Goal: Transaction & Acquisition: Obtain resource

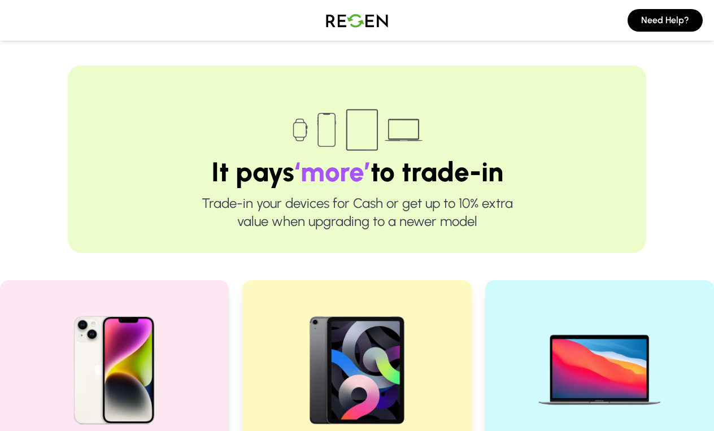
scroll to position [310, 0]
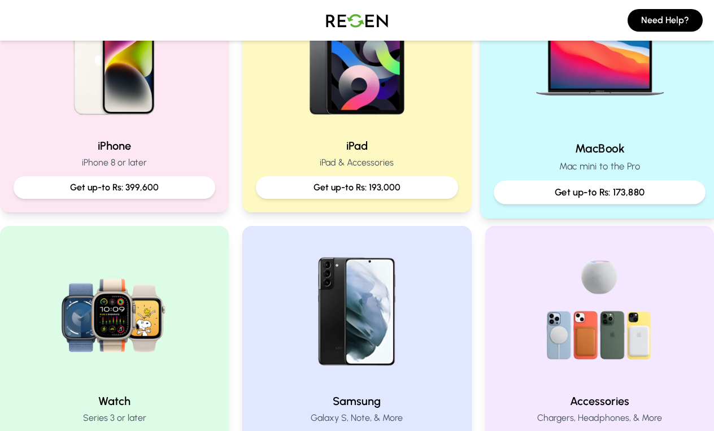
click at [515, 134] on div "MacBook Mac mini to the Pro Get up-to Rs: 173,880" at bounding box center [600, 91] width 241 height 254
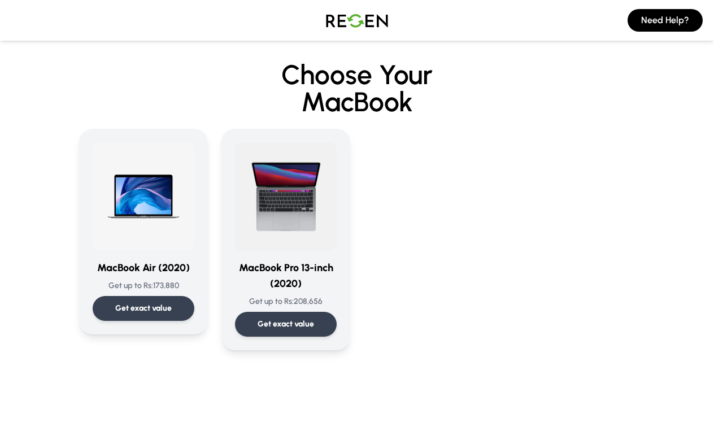
scroll to position [15, 0]
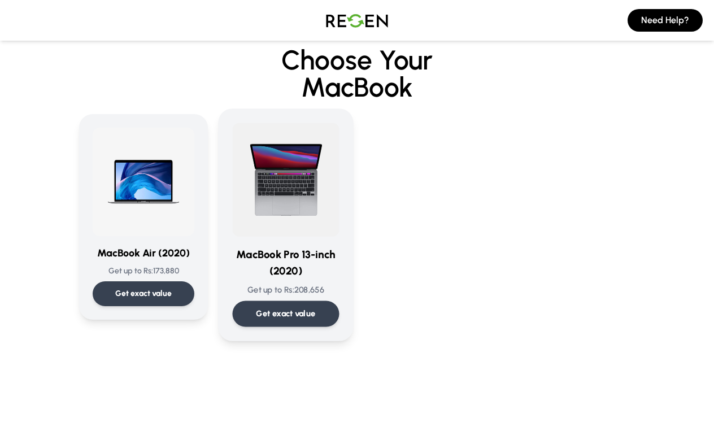
click at [272, 182] on img at bounding box center [286, 180] width 107 height 114
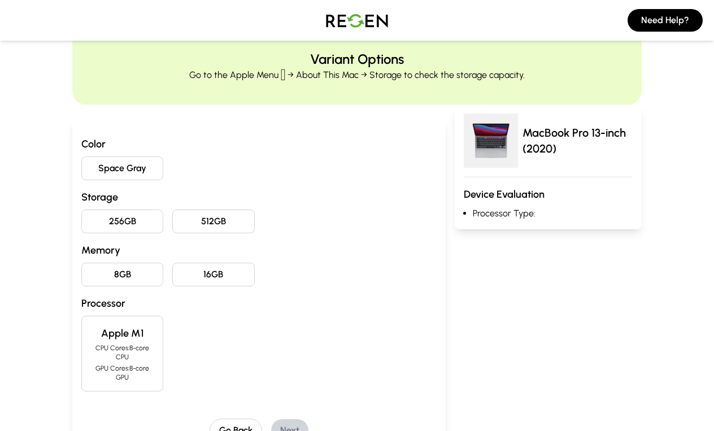
scroll to position [38, 0]
click at [242, 228] on button "512GB" at bounding box center [213, 221] width 82 height 24
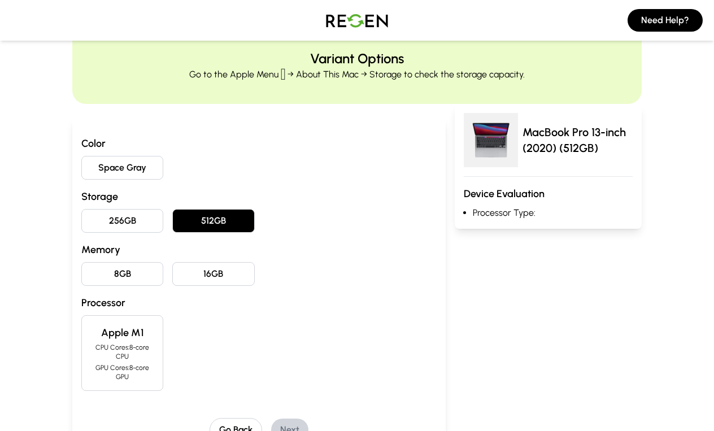
click at [145, 174] on button "Space Gray" at bounding box center [122, 168] width 82 height 24
click at [137, 282] on button "8GB" at bounding box center [122, 274] width 82 height 24
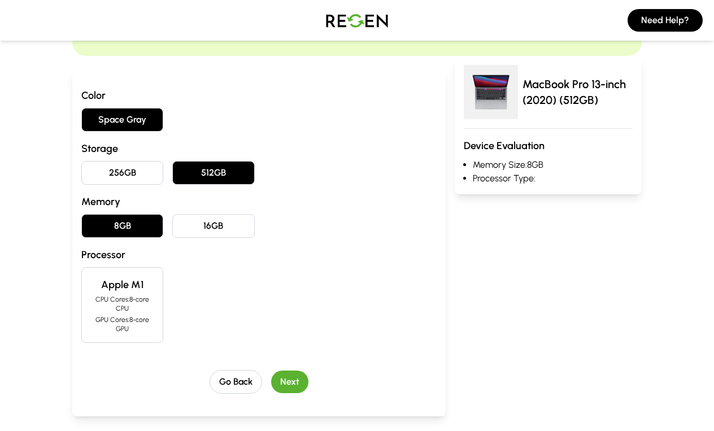
scroll to position [88, 0]
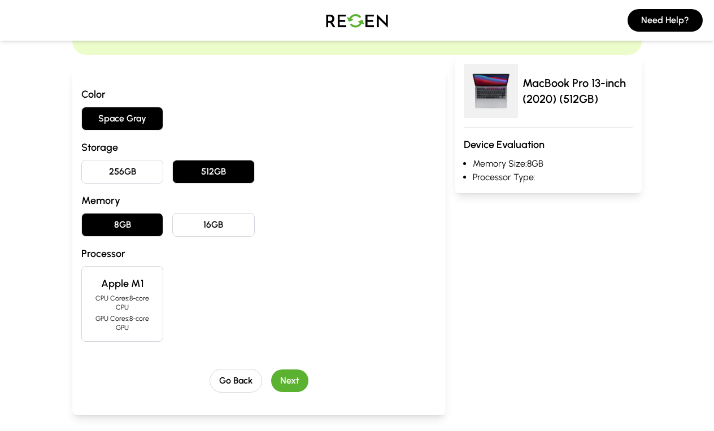
click at [137, 283] on h4 "Apple M1" at bounding box center [122, 284] width 63 height 16
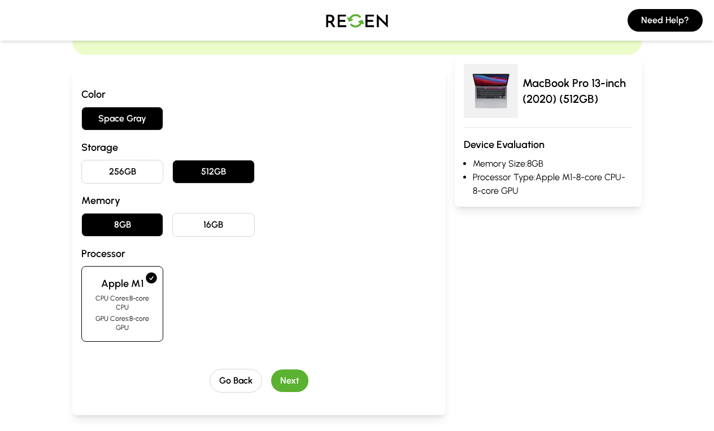
click at [283, 376] on button "Next" at bounding box center [289, 380] width 37 height 23
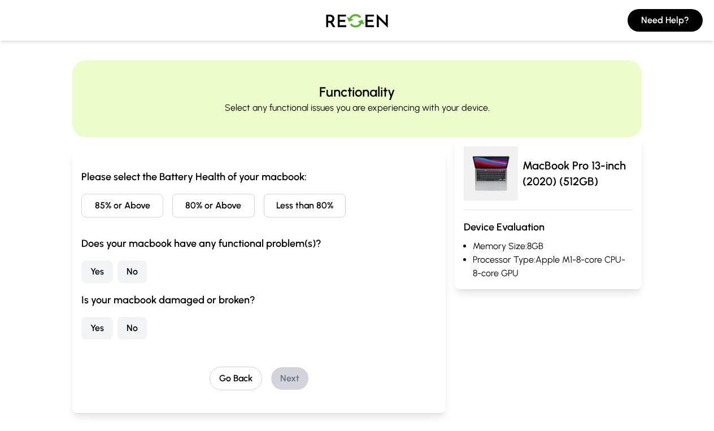
scroll to position [0, 0]
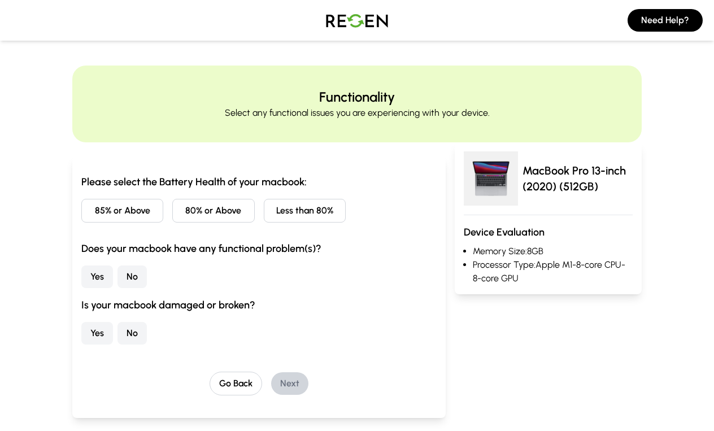
click at [106, 214] on button "85% or Above" at bounding box center [122, 211] width 82 height 24
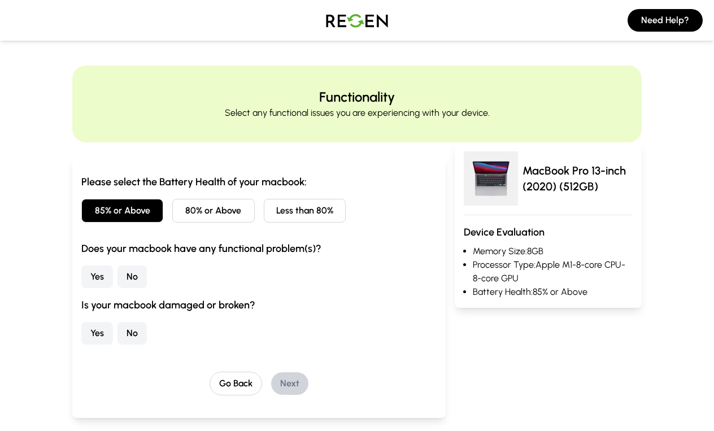
click at [129, 282] on button "No" at bounding box center [132, 277] width 29 height 23
click at [136, 323] on button "No" at bounding box center [132, 333] width 29 height 23
click at [294, 376] on button "Next" at bounding box center [289, 383] width 37 height 23
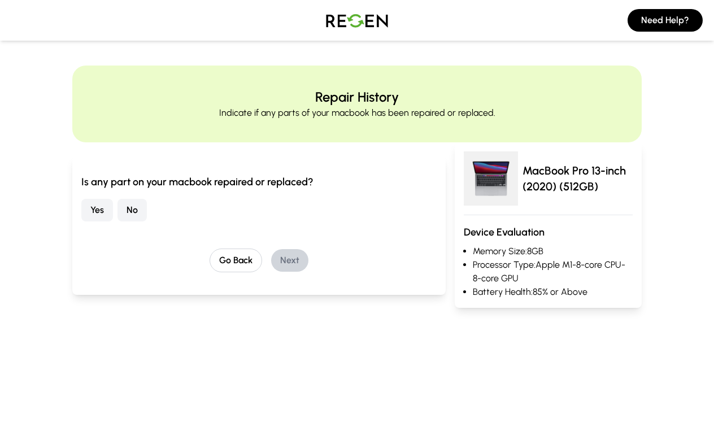
click at [142, 207] on button "No" at bounding box center [132, 210] width 29 height 23
click at [307, 258] on button "Next" at bounding box center [289, 260] width 37 height 23
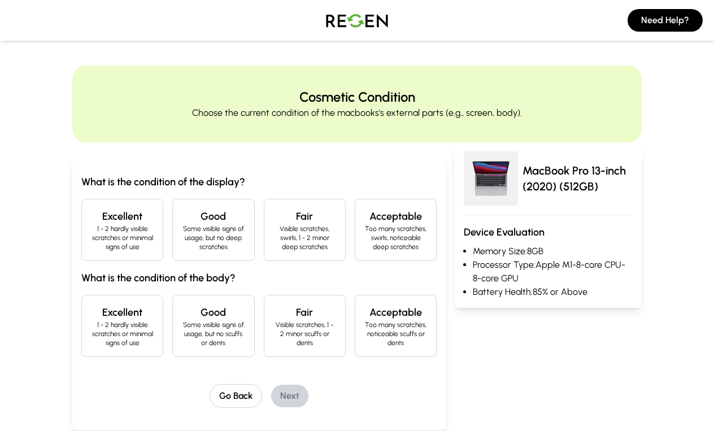
click at [121, 215] on h4 "Excellent" at bounding box center [122, 216] width 63 height 16
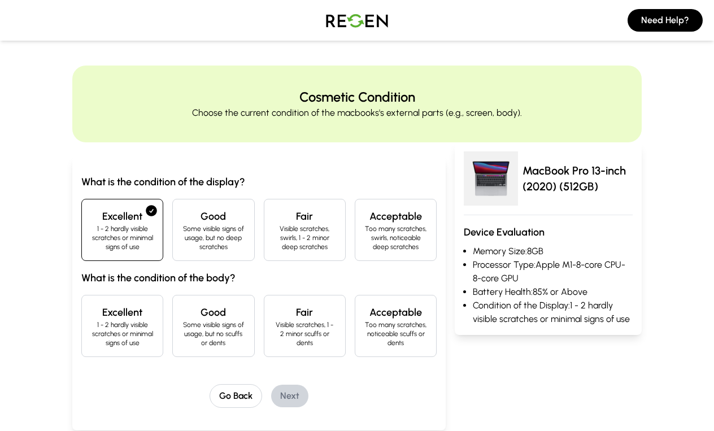
click at [129, 337] on p "1 - 2 hardly visible scratches or minimal signs of use" at bounding box center [122, 333] width 63 height 27
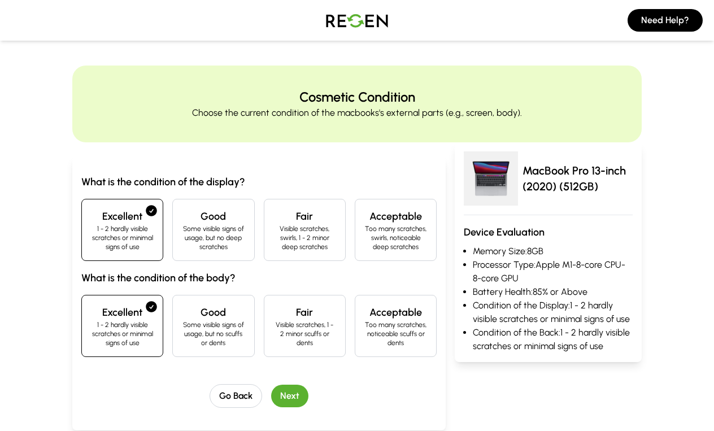
click at [299, 397] on button "Next" at bounding box center [289, 396] width 37 height 23
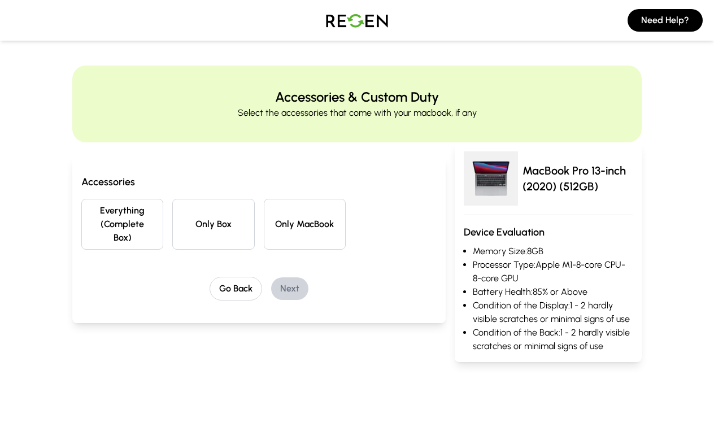
click at [100, 216] on button "Everything (Complete Box)" at bounding box center [122, 224] width 82 height 51
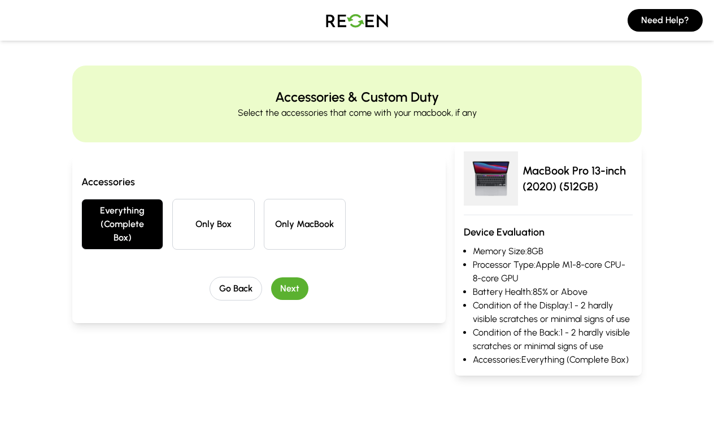
click at [278, 282] on button "Next" at bounding box center [289, 288] width 37 height 23
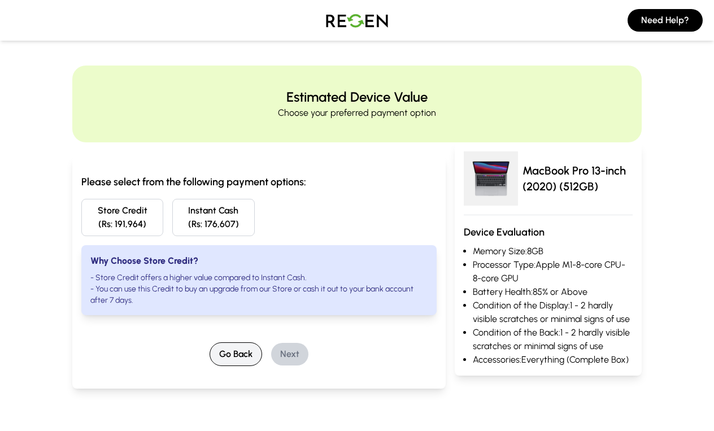
click at [240, 349] on button "Go Back" at bounding box center [236, 354] width 53 height 24
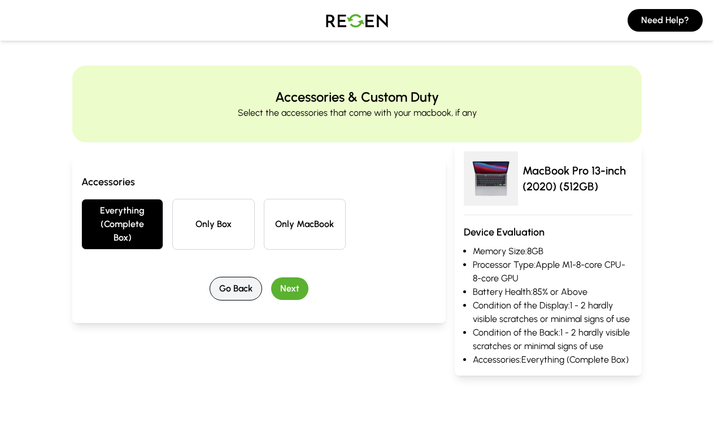
click at [238, 293] on button "Go Back" at bounding box center [236, 289] width 53 height 24
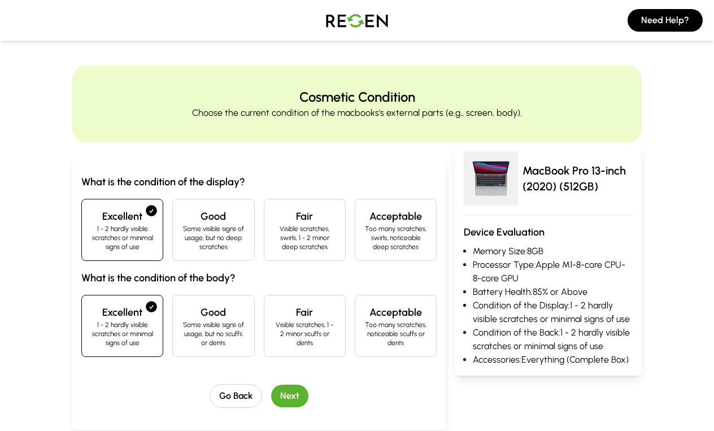
click at [290, 386] on button "Next" at bounding box center [289, 396] width 37 height 23
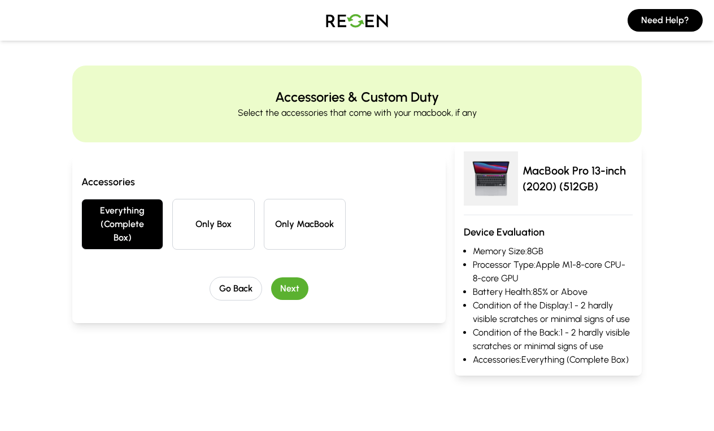
click at [288, 286] on button "Next" at bounding box center [289, 288] width 37 height 23
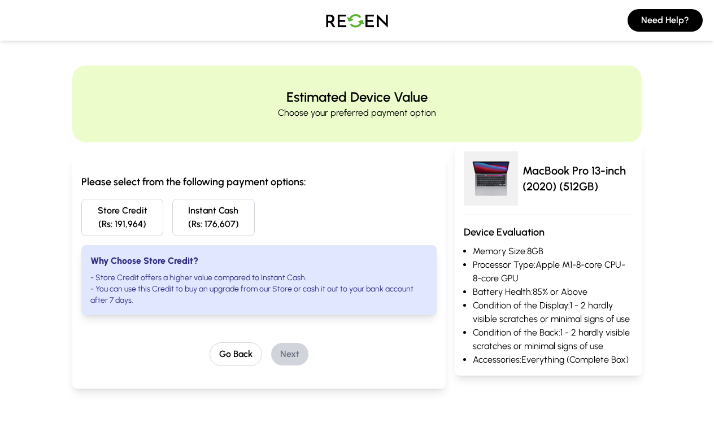
click at [199, 210] on button "Instant Cash (Rs: 176,607)" at bounding box center [213, 217] width 82 height 37
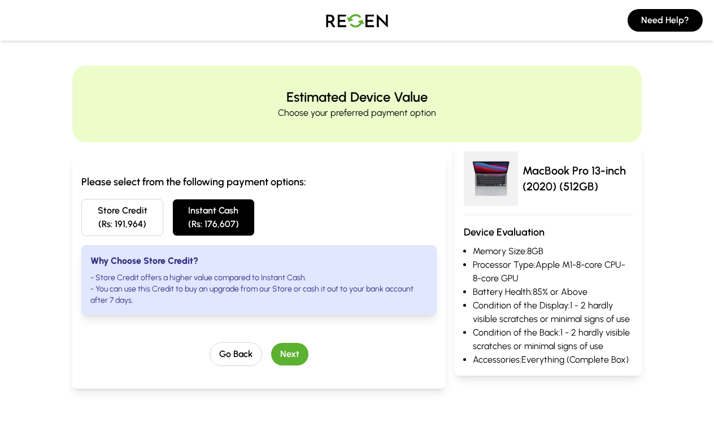
click at [124, 220] on button "Store Credit (Rs: 191,964)" at bounding box center [122, 217] width 82 height 37
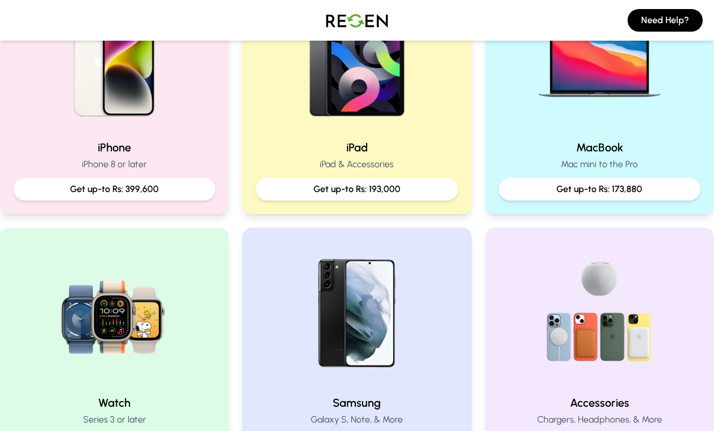
scroll to position [311, 0]
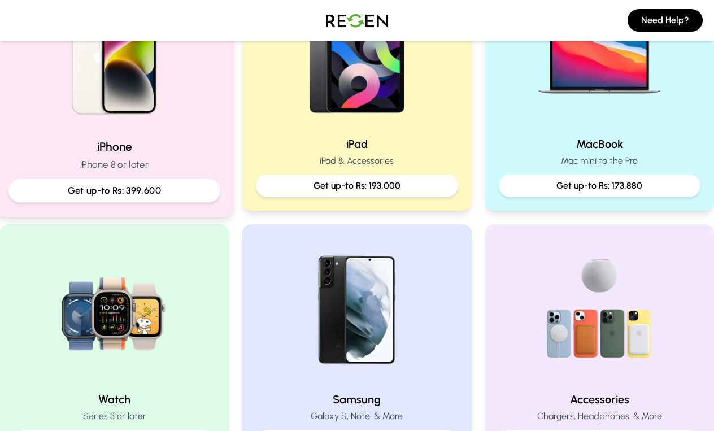
click at [179, 151] on h2 "iPhone" at bounding box center [114, 146] width 212 height 16
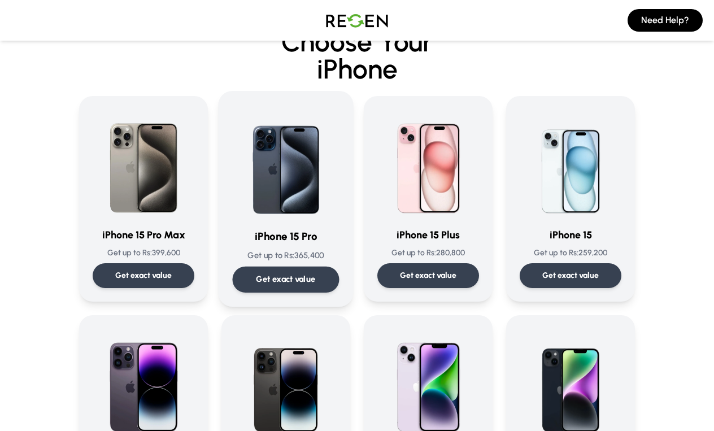
scroll to position [31, 0]
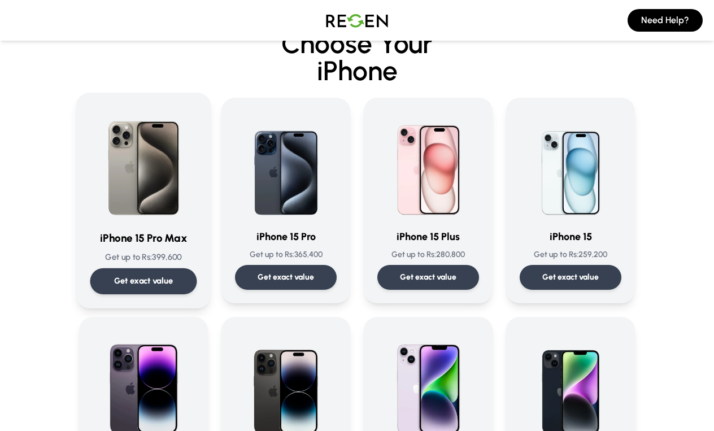
click at [185, 187] on img at bounding box center [143, 164] width 107 height 114
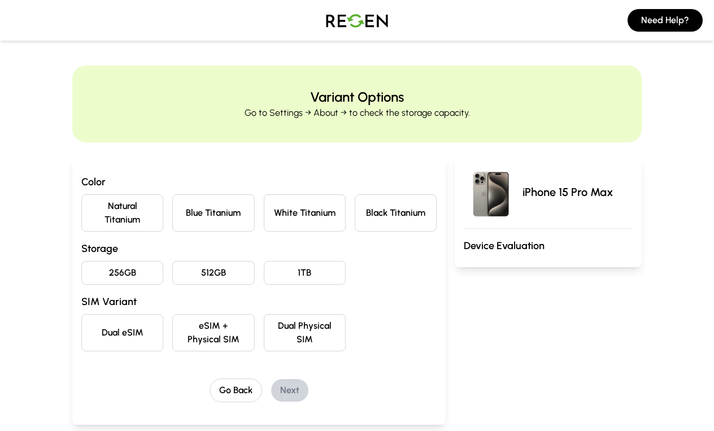
click at [142, 207] on button "Natural Titanium" at bounding box center [122, 212] width 82 height 37
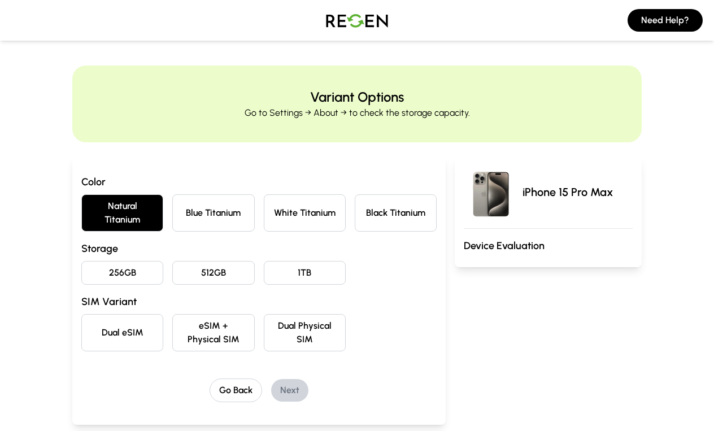
click at [149, 274] on button "256GB" at bounding box center [122, 273] width 82 height 24
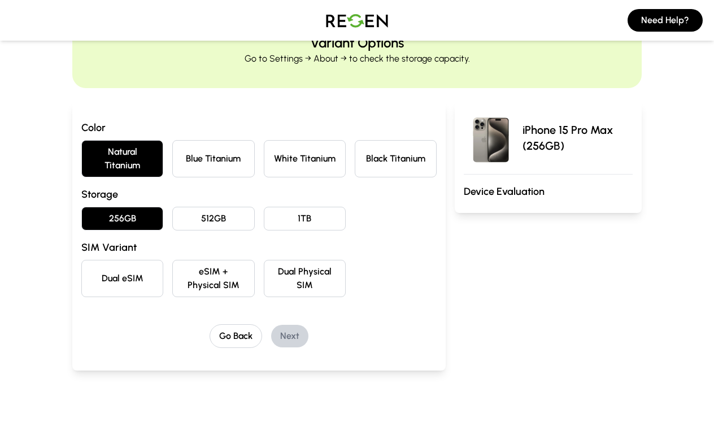
scroll to position [62, 0]
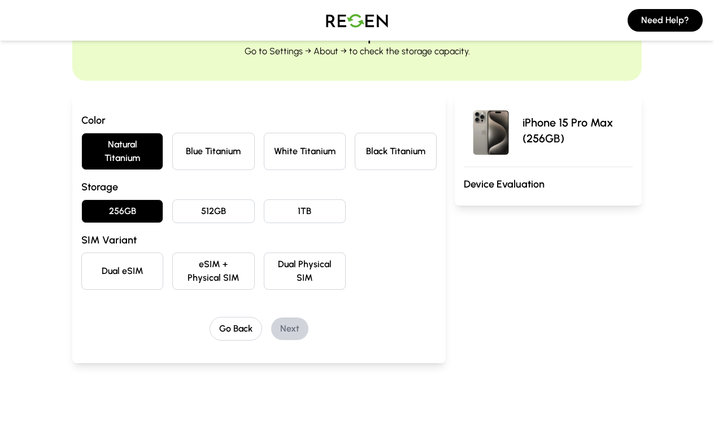
click at [96, 271] on button "Dual eSIM" at bounding box center [122, 271] width 82 height 37
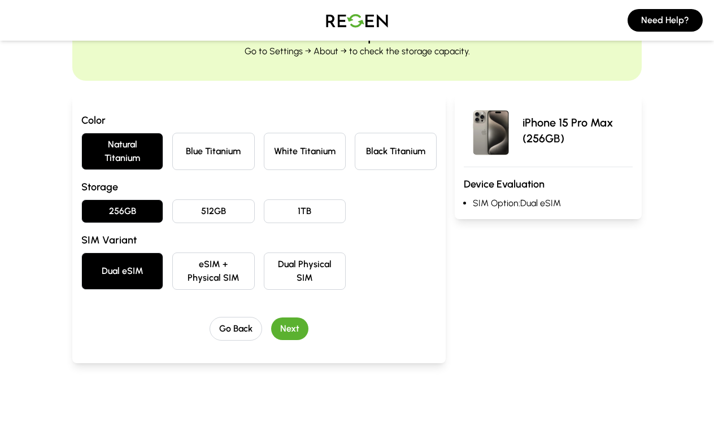
click at [280, 322] on button "Next" at bounding box center [289, 328] width 37 height 23
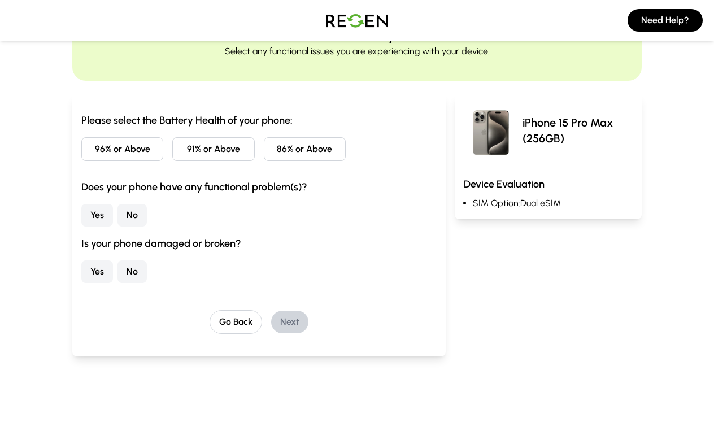
scroll to position [0, 0]
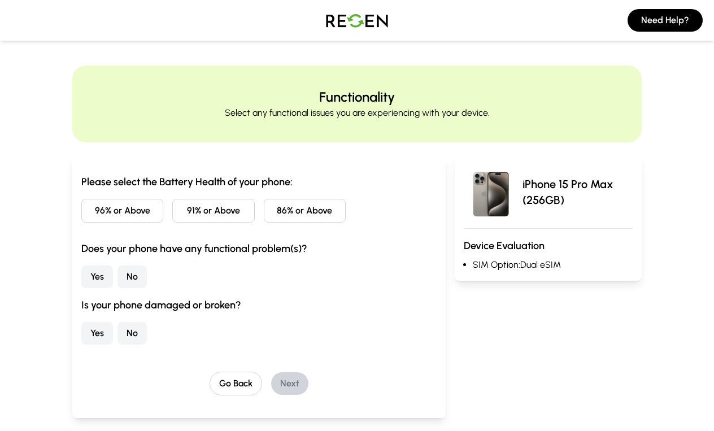
click at [211, 205] on button "91% or Above" at bounding box center [213, 211] width 82 height 24
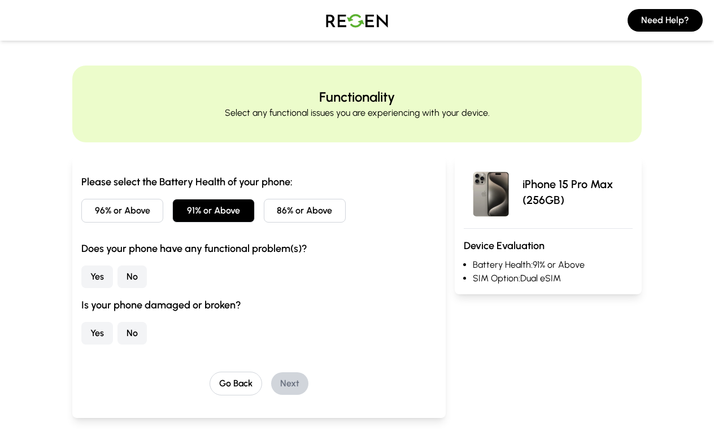
click at [130, 271] on button "No" at bounding box center [132, 277] width 29 height 23
click at [134, 337] on button "No" at bounding box center [132, 333] width 29 height 23
click at [293, 375] on button "Next" at bounding box center [289, 383] width 37 height 23
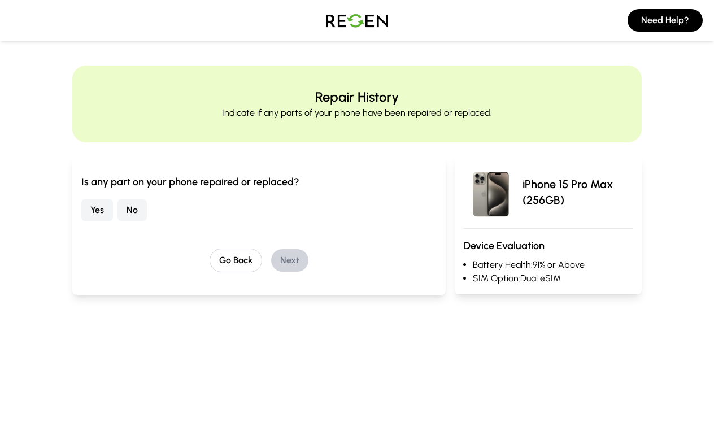
click at [132, 219] on button "No" at bounding box center [132, 210] width 29 height 23
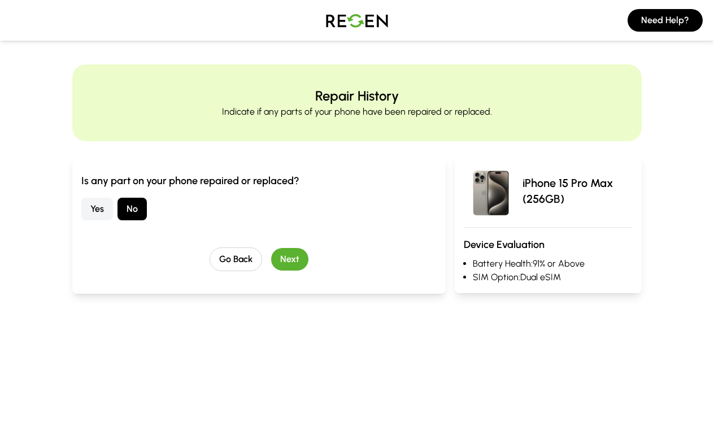
click at [276, 266] on button "Next" at bounding box center [289, 259] width 37 height 23
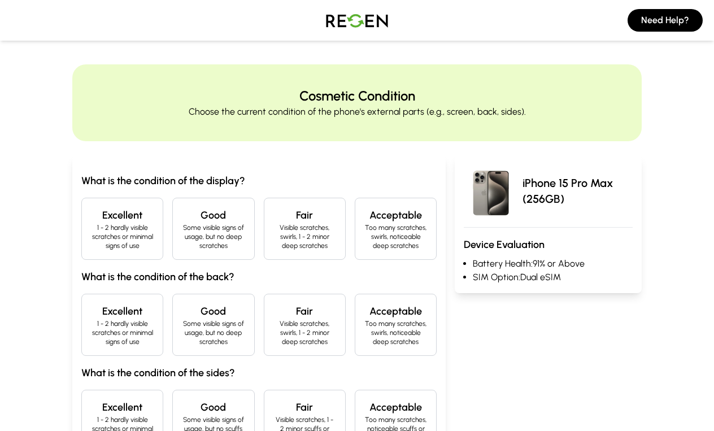
scroll to position [0, 0]
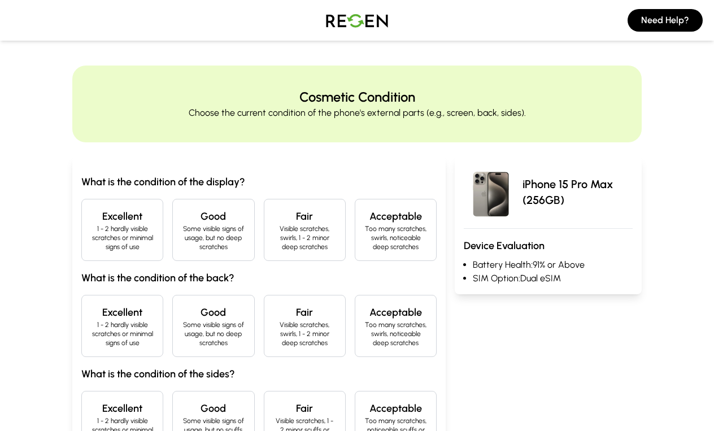
click at [155, 251] on div "Excellent 1 - 2 hardly visible scratches or minimal signs of use" at bounding box center [122, 230] width 82 height 62
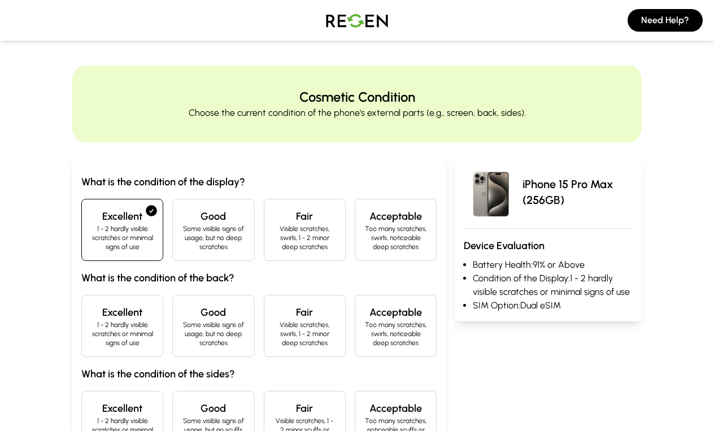
click at [174, 337] on div "Good Some visible signs of usage, but no deep scratches" at bounding box center [213, 326] width 82 height 62
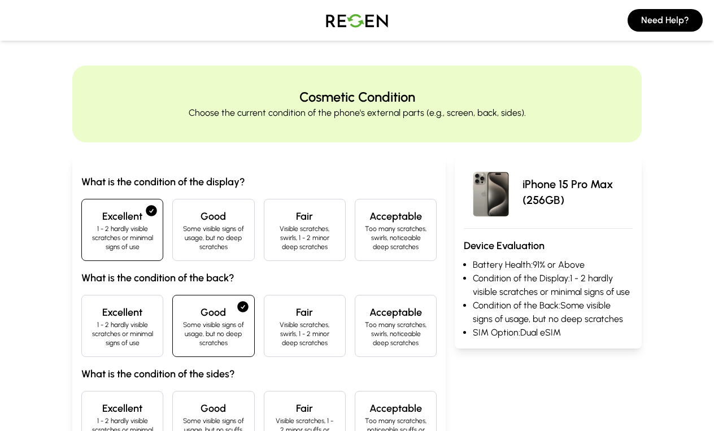
click at [132, 321] on p "1 - 2 hardly visible scratches or minimal signs of use" at bounding box center [122, 333] width 63 height 27
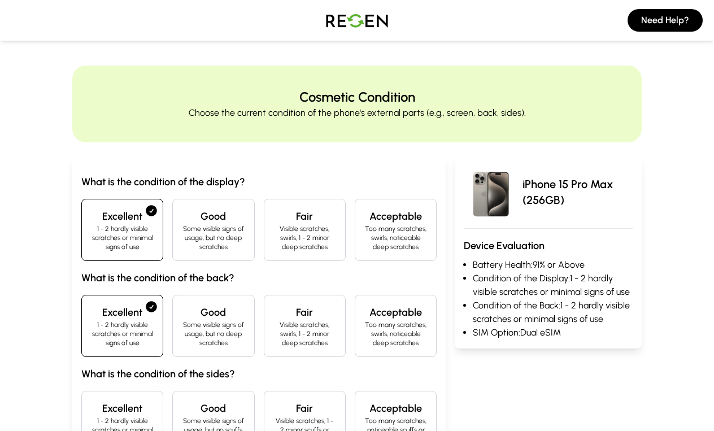
click at [132, 414] on h4 "Excellent" at bounding box center [122, 409] width 63 height 16
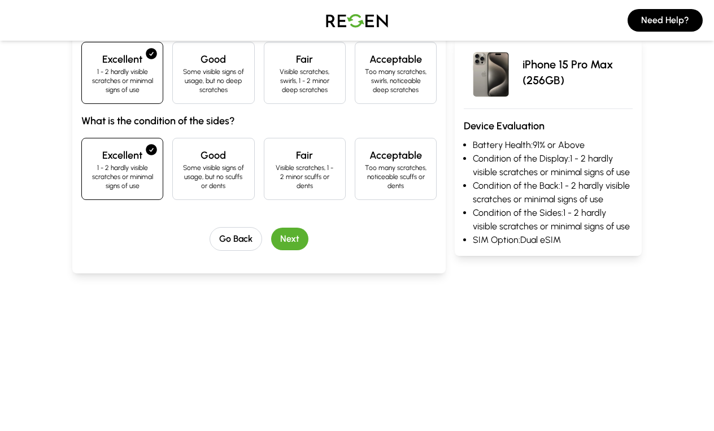
scroll to position [176, 0]
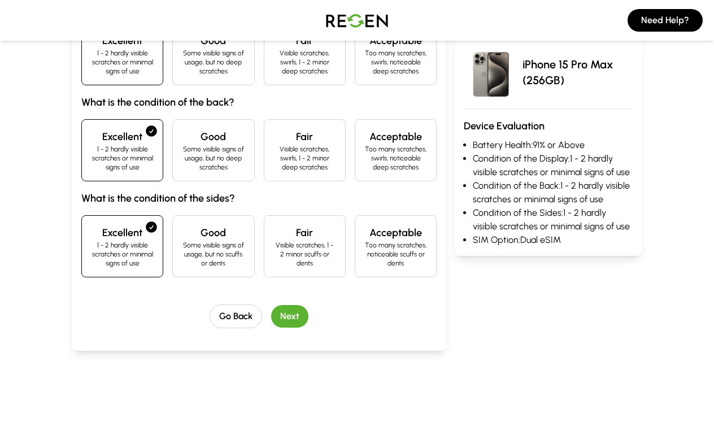
click at [276, 301] on div "What is the condition of the display? Excellent 1 - 2 hardly visible scratches …" at bounding box center [258, 163] width 355 height 330
click at [283, 303] on div "What is the condition of the display? Excellent 1 - 2 hardly visible scratches …" at bounding box center [258, 163] width 355 height 330
click at [285, 321] on button "Next" at bounding box center [289, 316] width 37 height 23
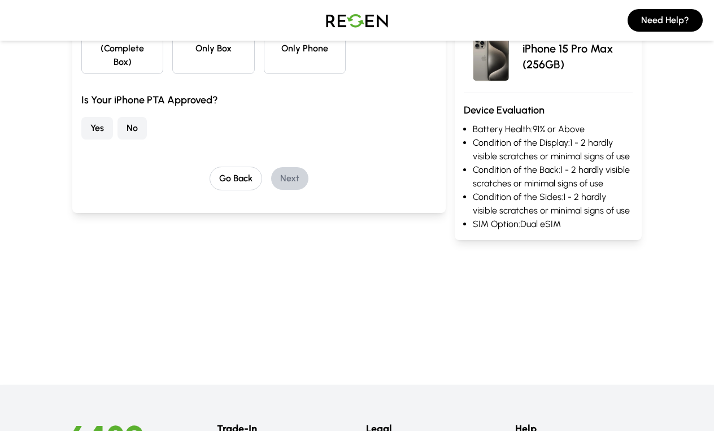
scroll to position [0, 0]
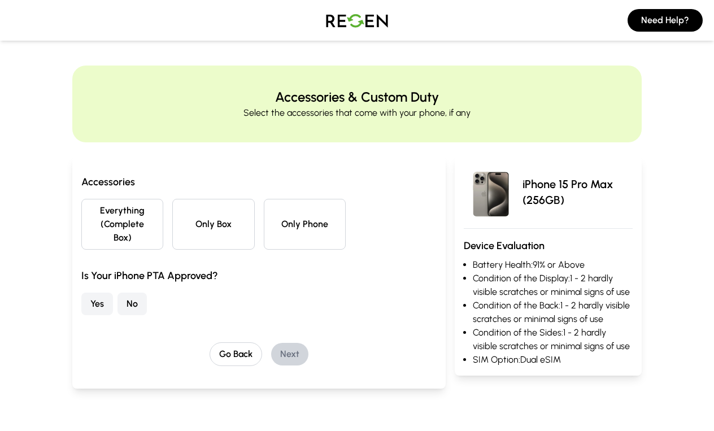
click at [137, 220] on button "Everything (Complete Box)" at bounding box center [122, 224] width 82 height 51
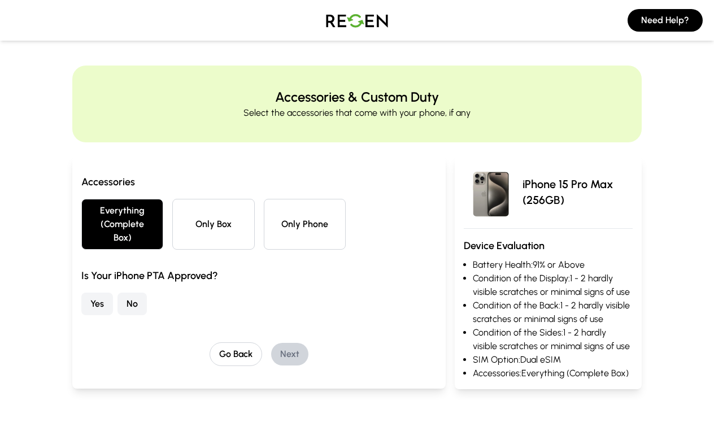
click at [130, 302] on button "No" at bounding box center [132, 304] width 29 height 23
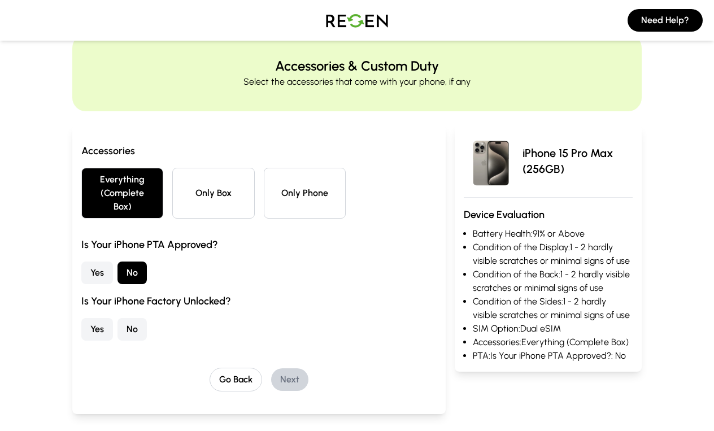
scroll to position [31, 0]
click at [132, 327] on button "No" at bounding box center [132, 329] width 29 height 23
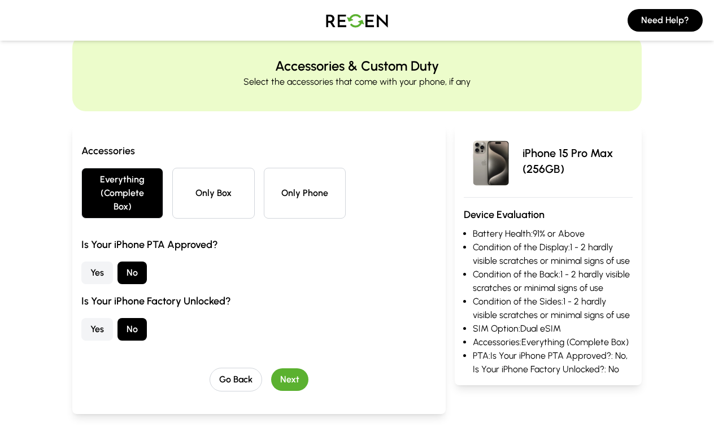
click at [295, 371] on button "Next" at bounding box center [289, 379] width 37 height 23
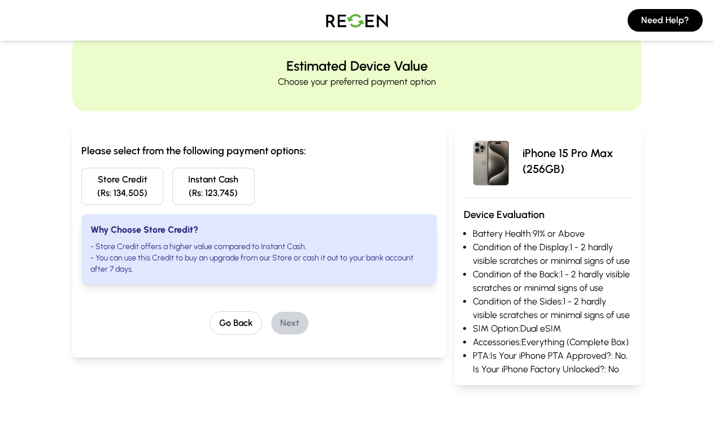
scroll to position [0, 0]
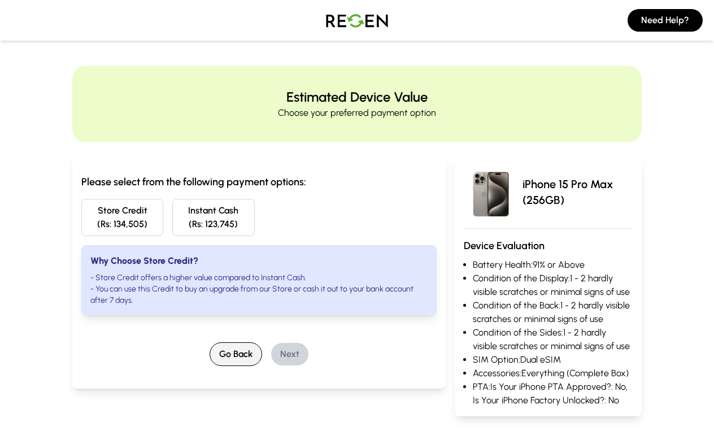
click at [238, 349] on button "Go Back" at bounding box center [236, 354] width 53 height 24
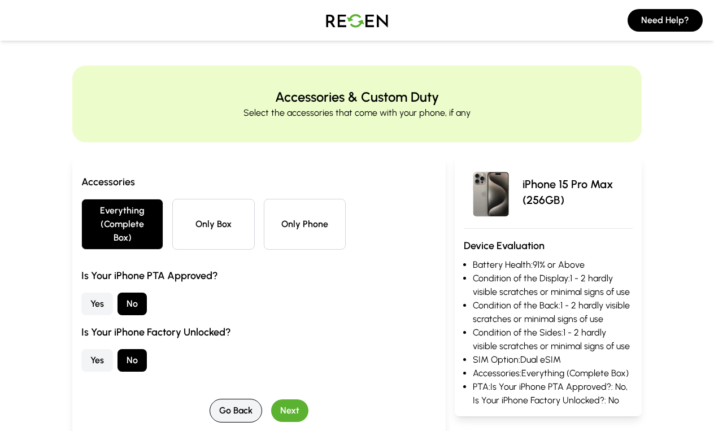
click at [227, 414] on button "Go Back" at bounding box center [236, 411] width 53 height 24
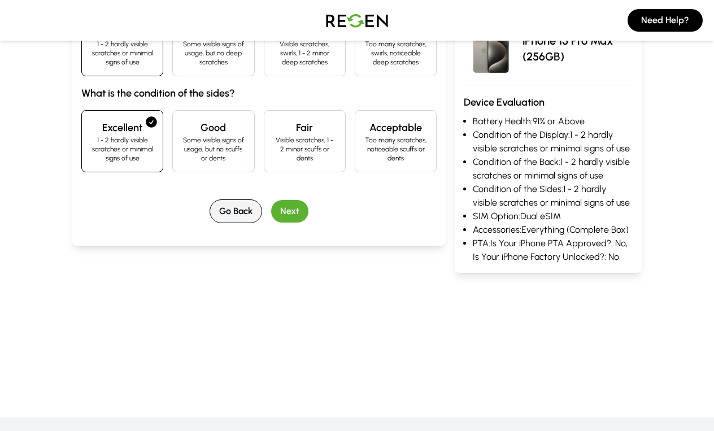
click at [232, 210] on button "Go Back" at bounding box center [236, 211] width 53 height 24
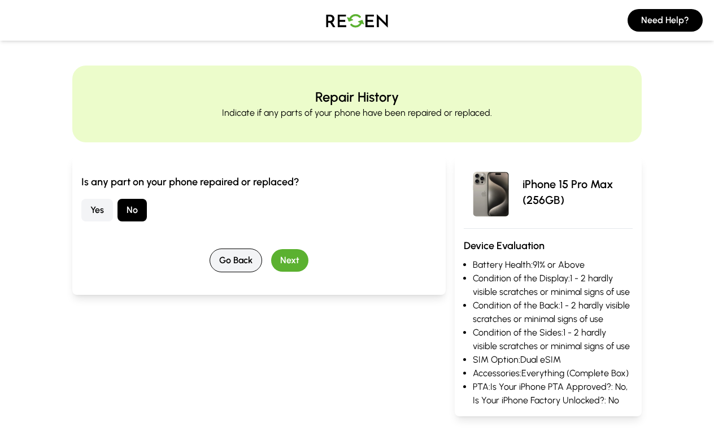
click at [238, 261] on button "Go Back" at bounding box center [236, 261] width 53 height 24
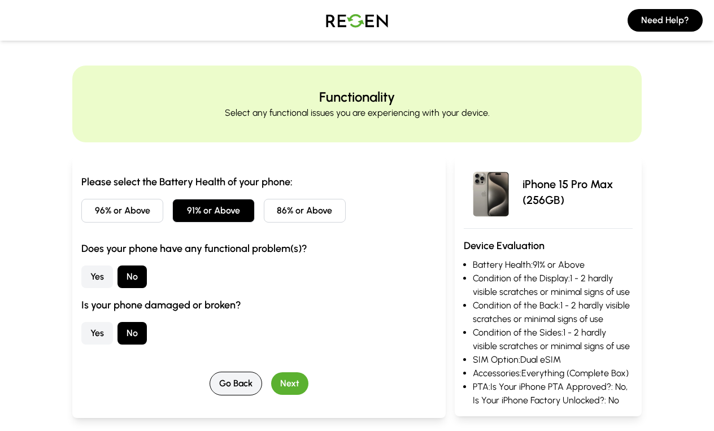
click at [240, 390] on button "Go Back" at bounding box center [236, 384] width 53 height 24
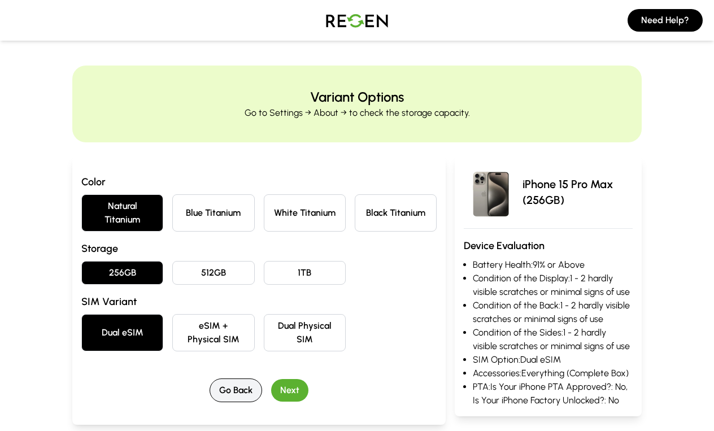
click at [240, 390] on button "Go Back" at bounding box center [236, 390] width 53 height 24
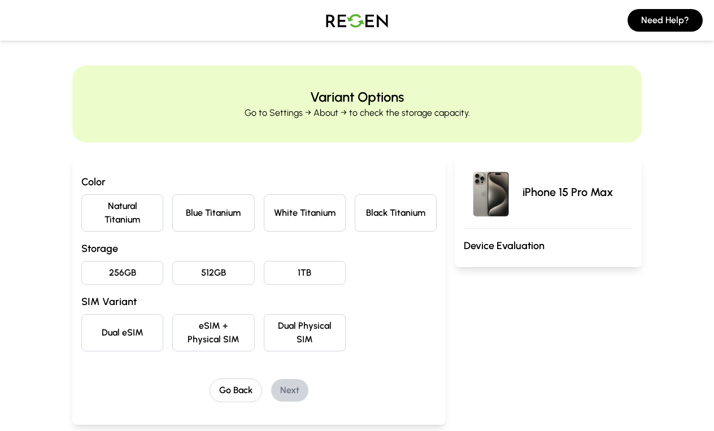
click at [363, 27] on img at bounding box center [356, 21] width 79 height 32
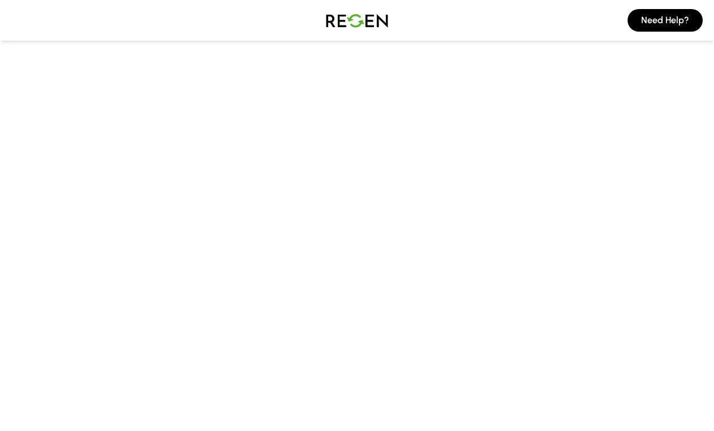
click at [373, 19] on img at bounding box center [356, 21] width 79 height 32
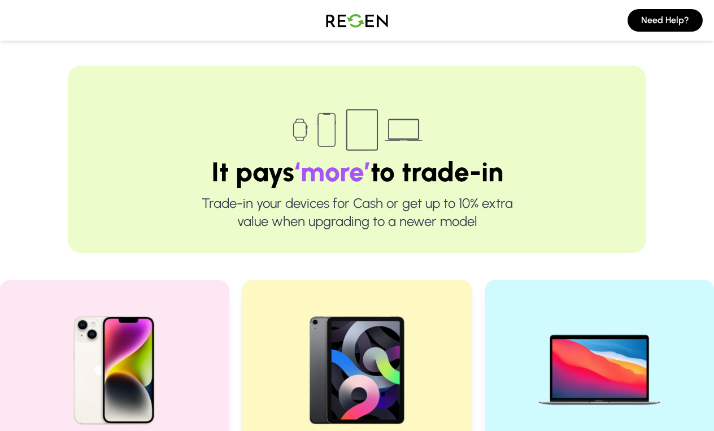
click at [373, 19] on img at bounding box center [356, 21] width 79 height 32
